Goal: Task Accomplishment & Management: Manage account settings

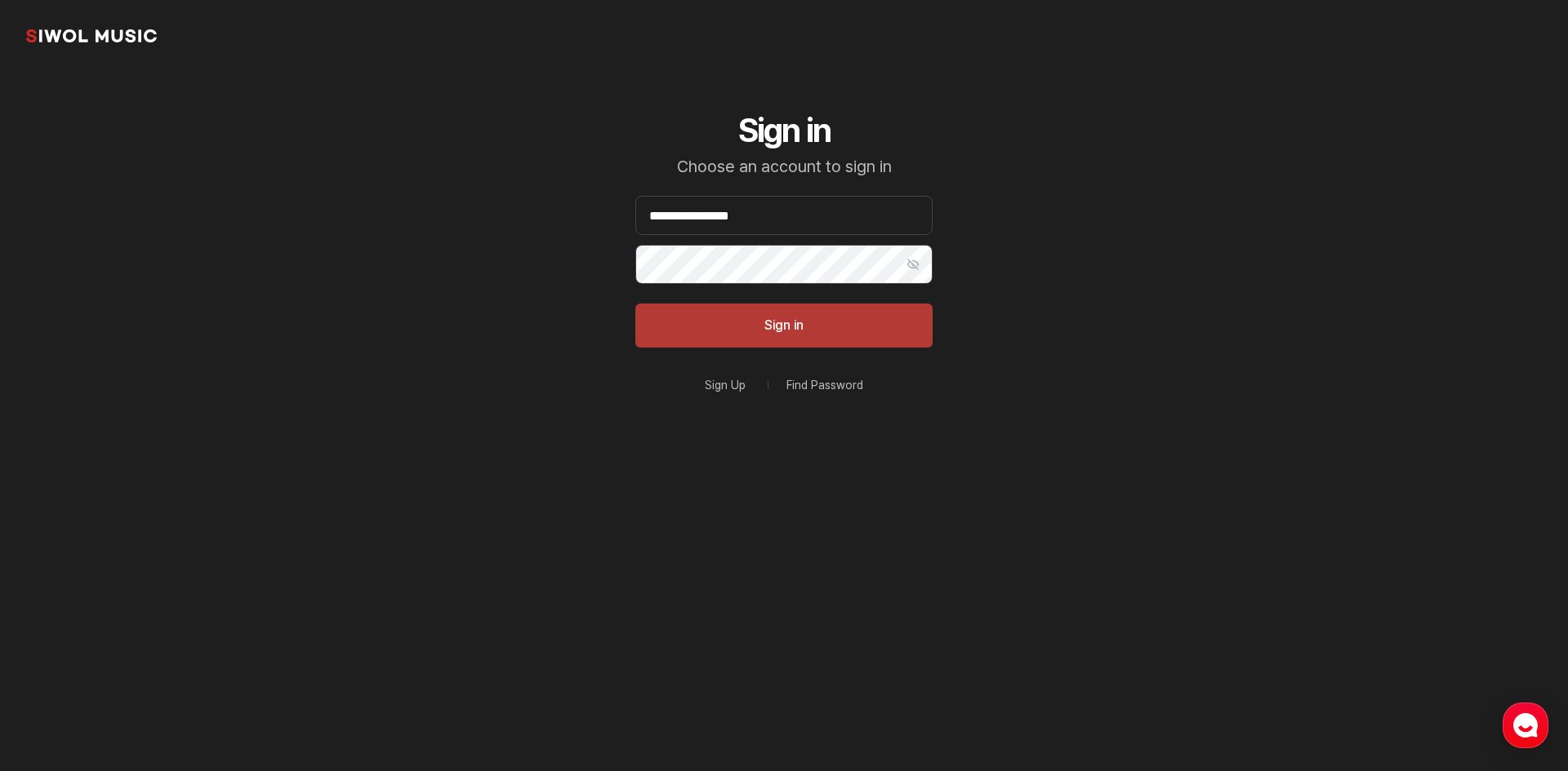
click at [788, 309] on button "Sign in" at bounding box center [784, 326] width 297 height 44
click at [762, 320] on button "Sign in" at bounding box center [784, 326] width 297 height 44
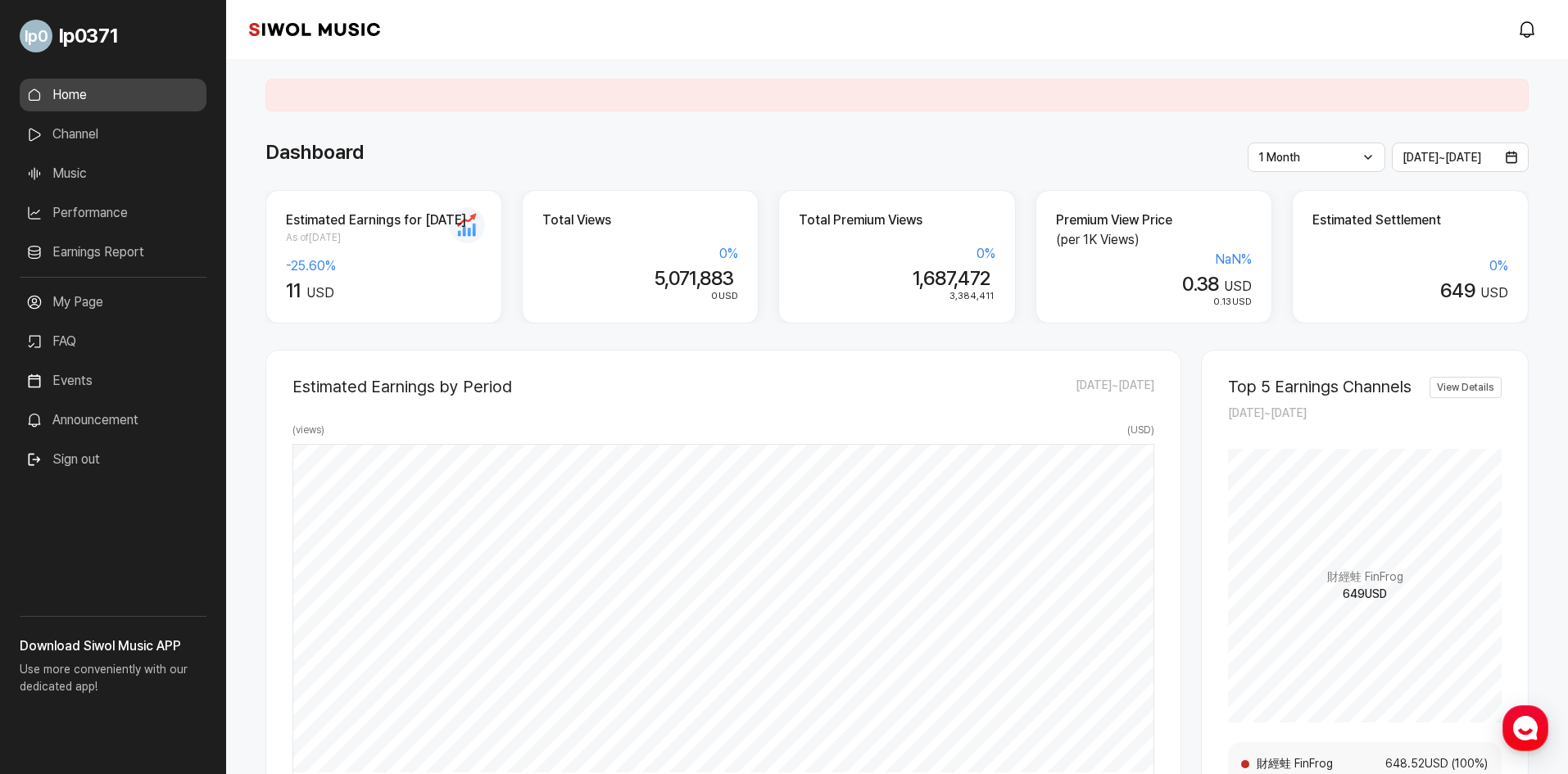
click at [108, 256] on link "Earnings Report" at bounding box center [112, 252] width 187 height 33
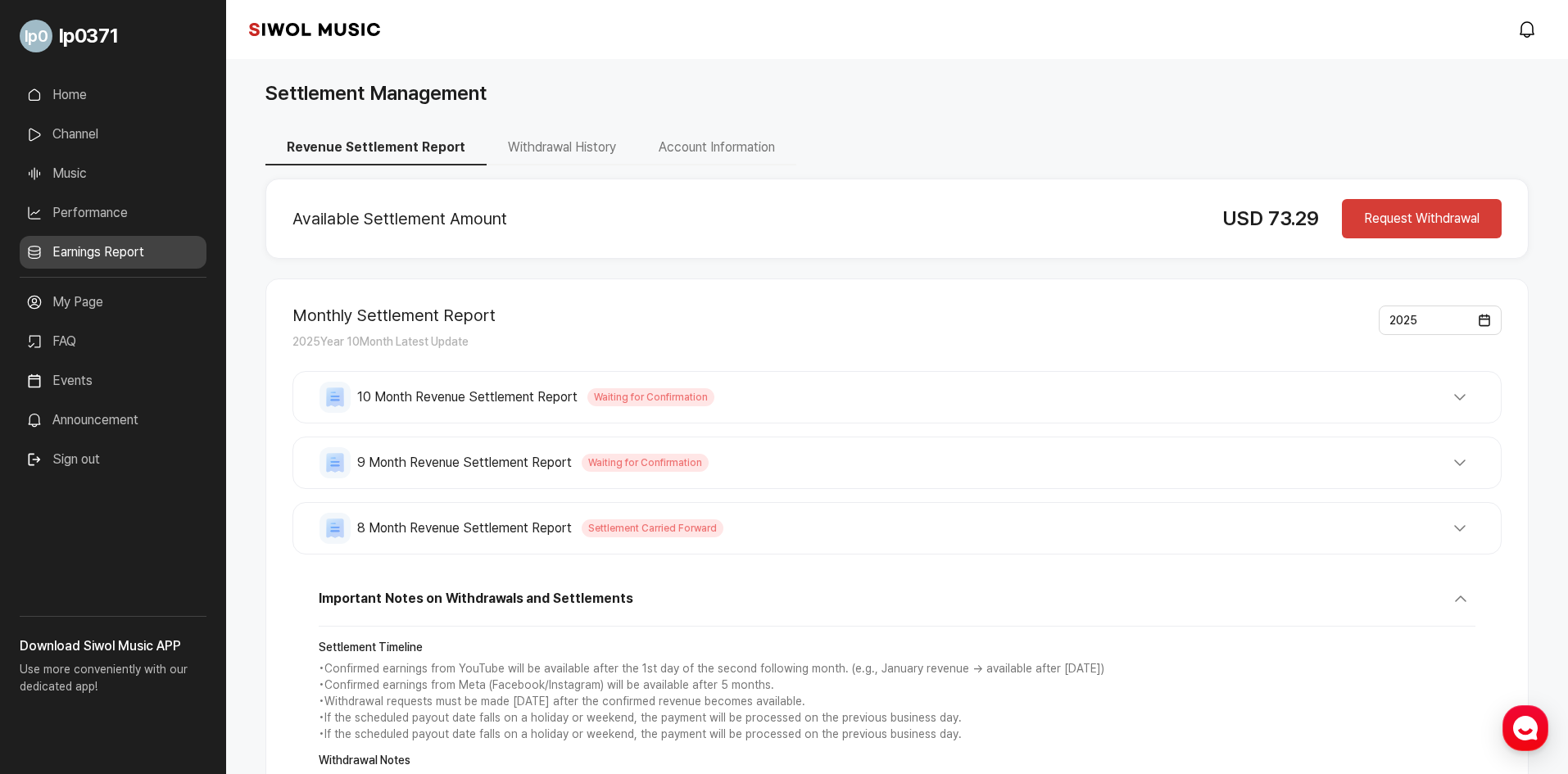
click at [97, 94] on link "Home" at bounding box center [112, 95] width 187 height 33
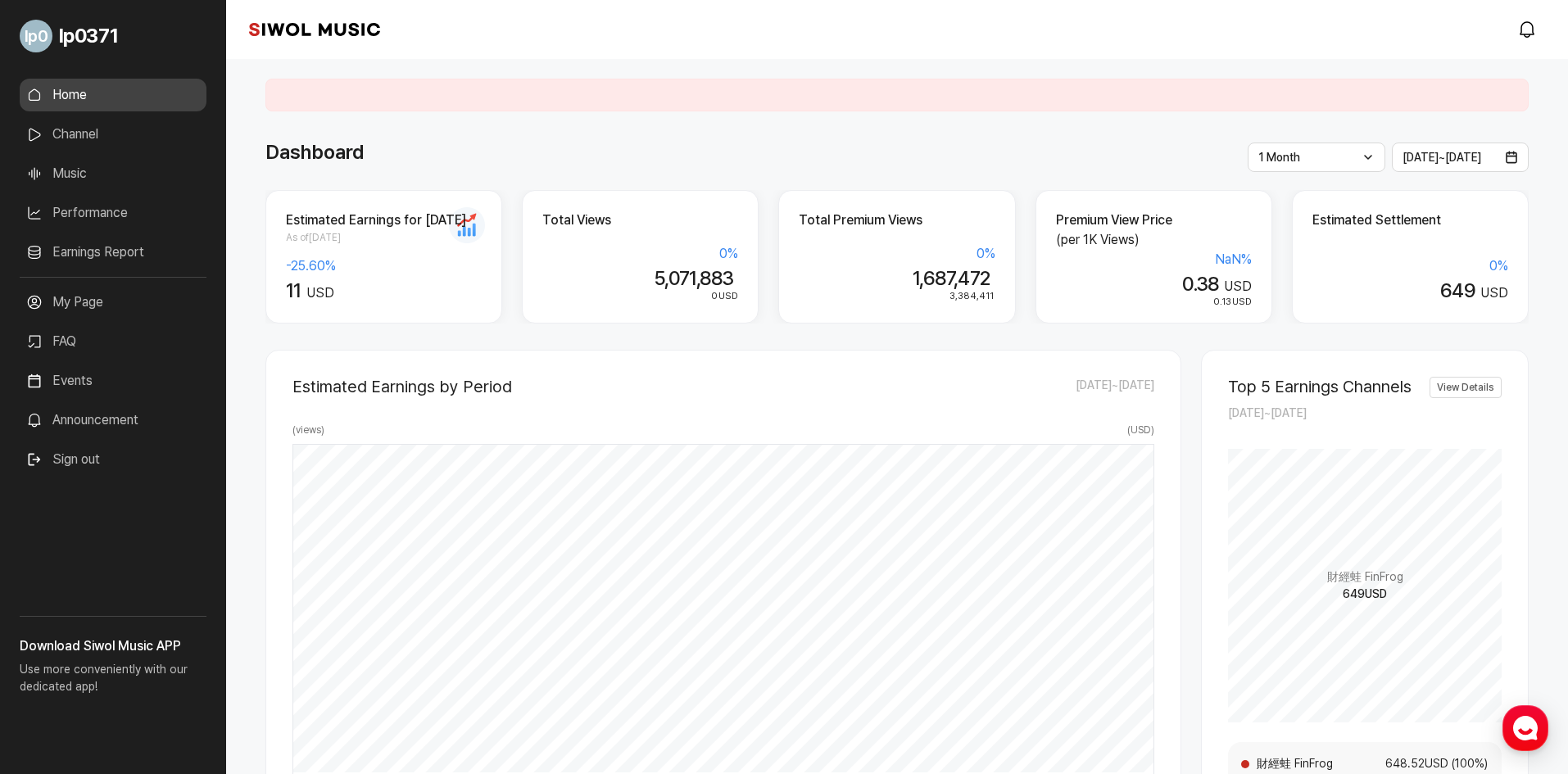
click at [86, 219] on link "Performance" at bounding box center [112, 212] width 187 height 33
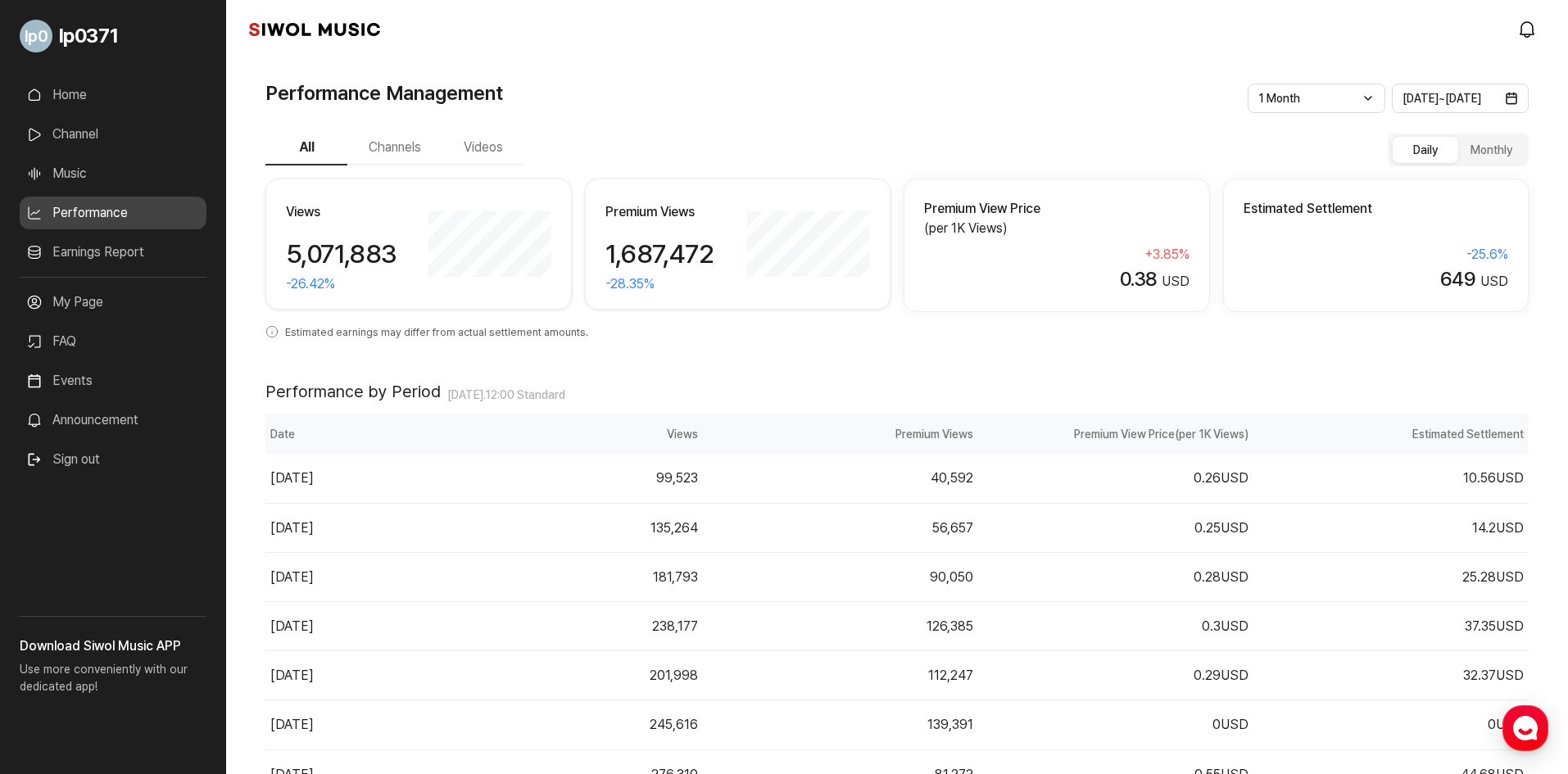
click at [113, 251] on link "Earnings Report" at bounding box center [112, 252] width 187 height 33
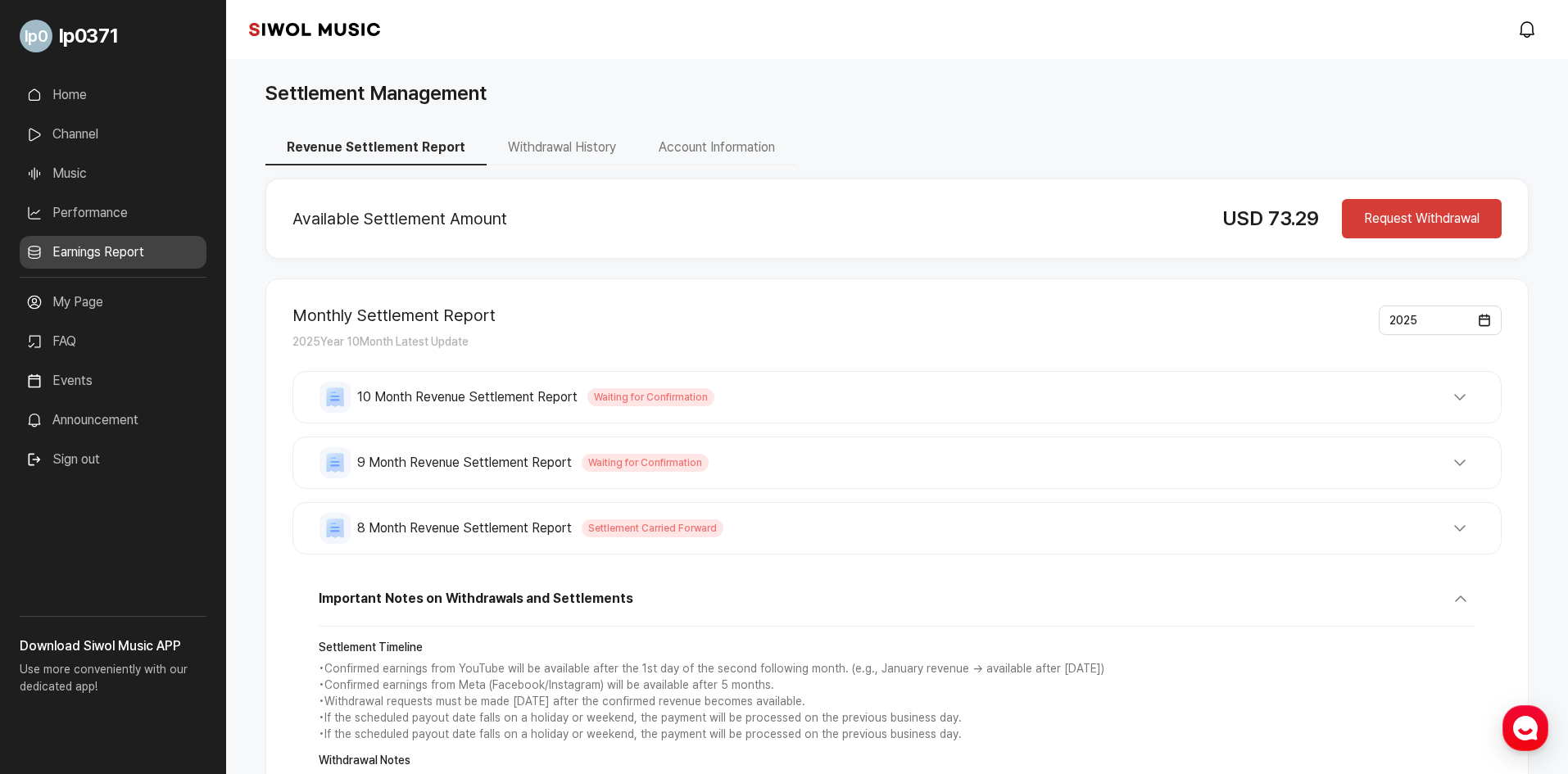
click at [573, 158] on button "Withdrawal History" at bounding box center [561, 148] width 151 height 35
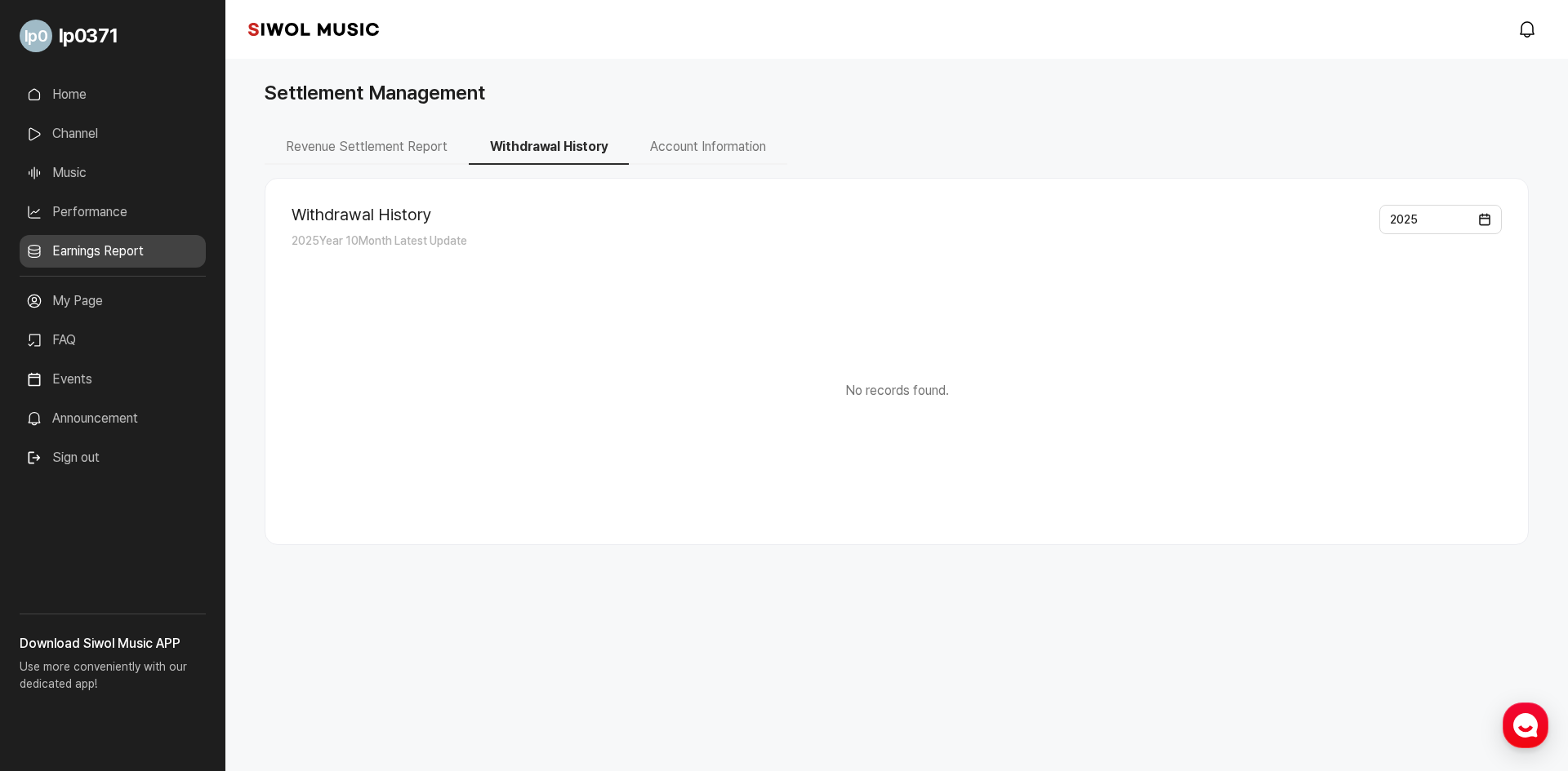
click at [377, 156] on button "Revenue Settlement Report" at bounding box center [367, 148] width 205 height 34
